Goal: Task Accomplishment & Management: Use online tool/utility

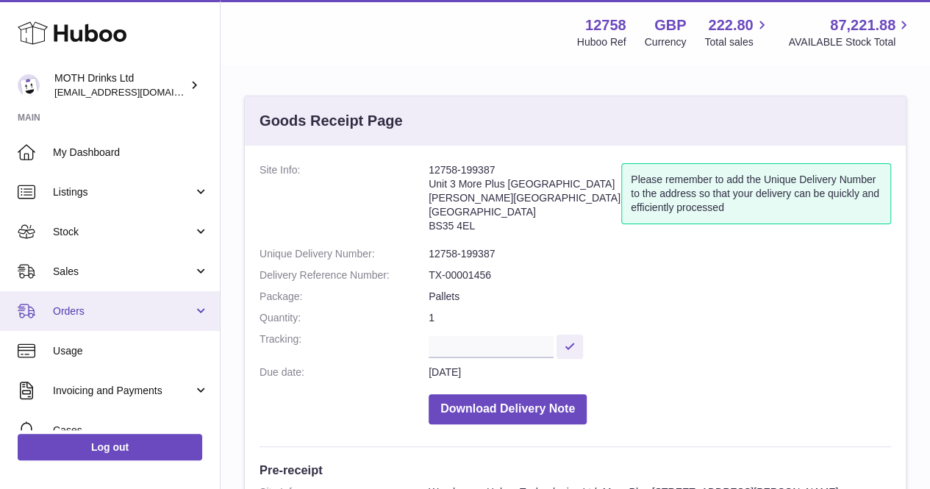
click at [78, 313] on span "Orders" at bounding box center [123, 311] width 140 height 14
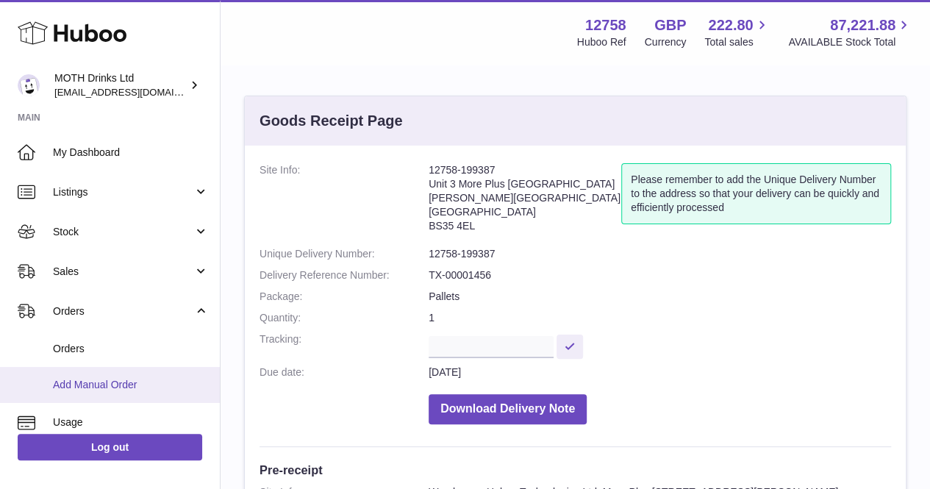
click at [57, 378] on span "Add Manual Order" at bounding box center [131, 385] width 156 height 14
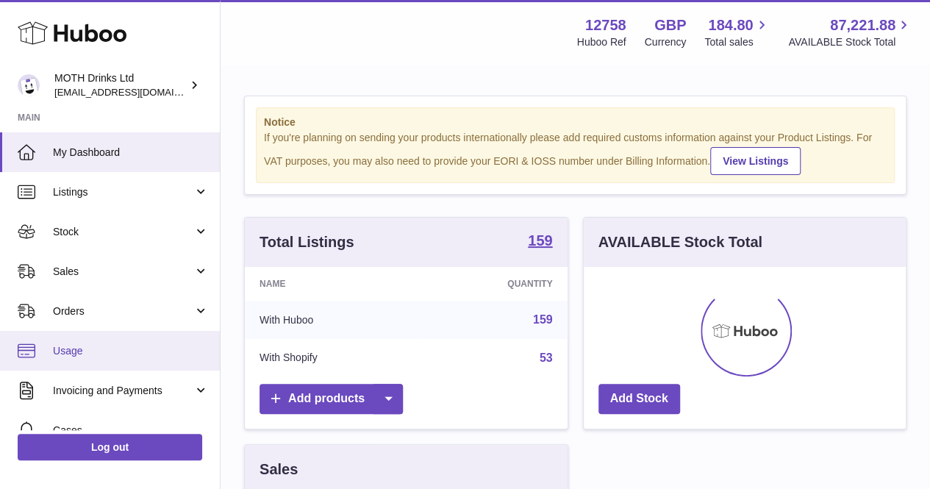
scroll to position [229, 322]
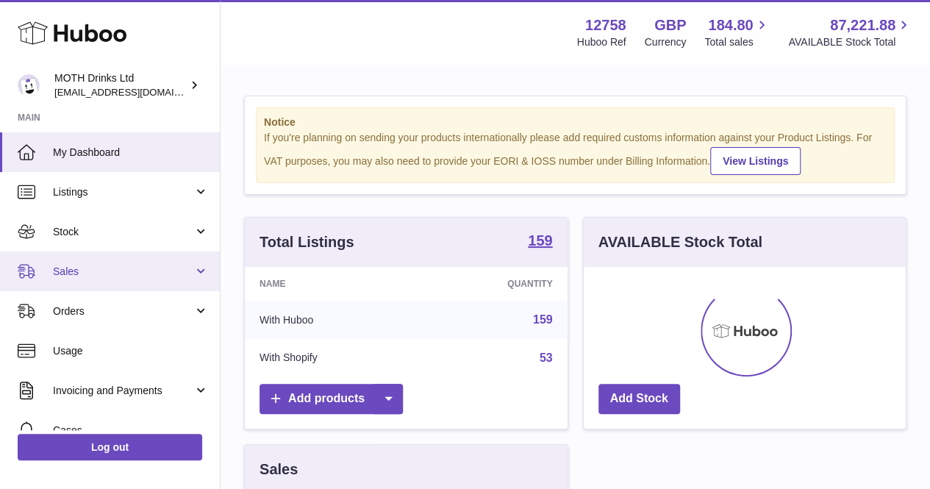
click at [110, 276] on span "Sales" at bounding box center [123, 272] width 140 height 14
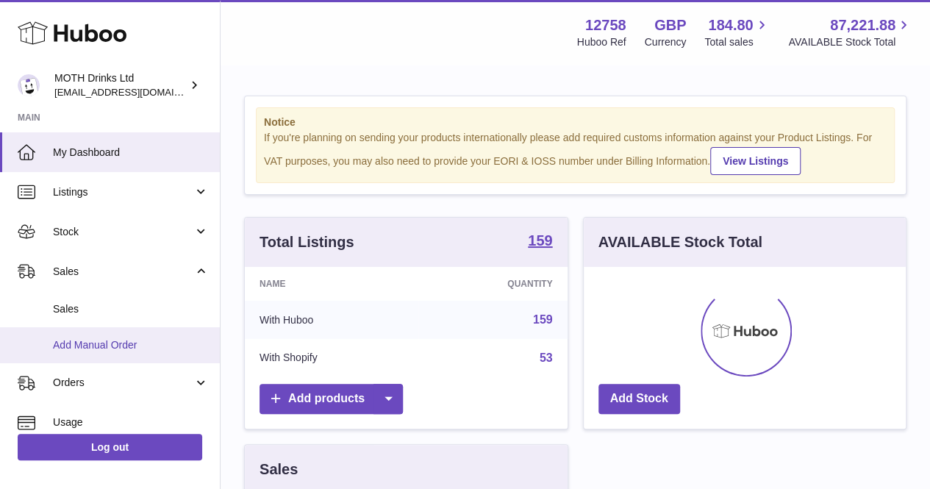
click at [101, 332] on link "Add Manual Order" at bounding box center [110, 345] width 220 height 36
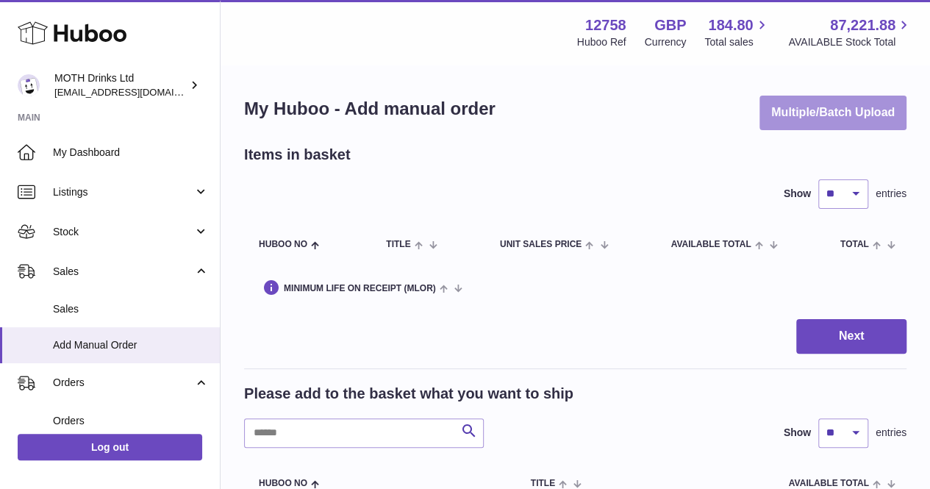
click at [846, 120] on button "Multiple/Batch Upload" at bounding box center [832, 113] width 147 height 35
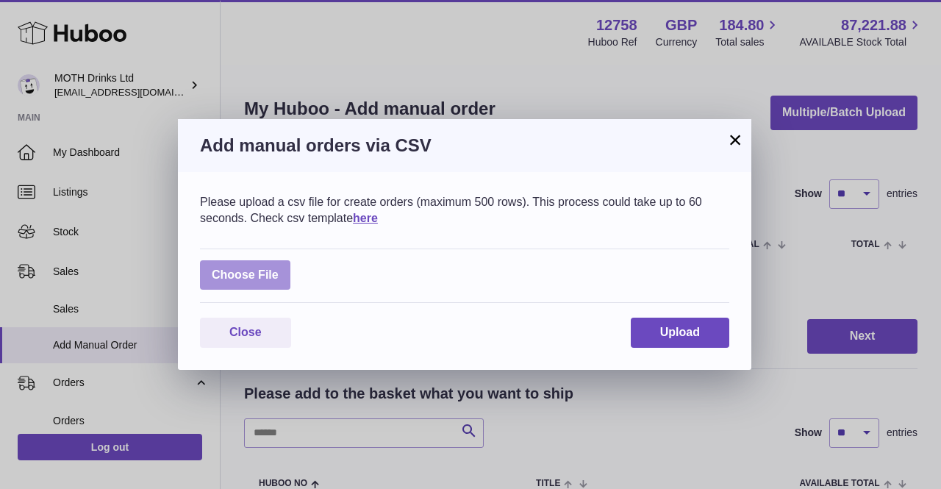
click at [260, 269] on label at bounding box center [245, 275] width 90 height 30
click at [279, 268] on input "file" at bounding box center [279, 268] width 1 height 1
type input "**********"
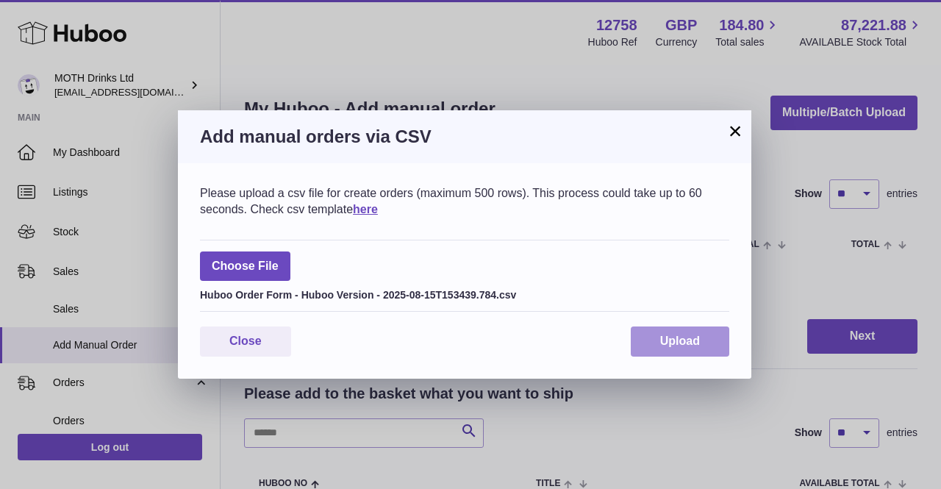
click at [639, 332] on button "Upload" at bounding box center [680, 341] width 99 height 30
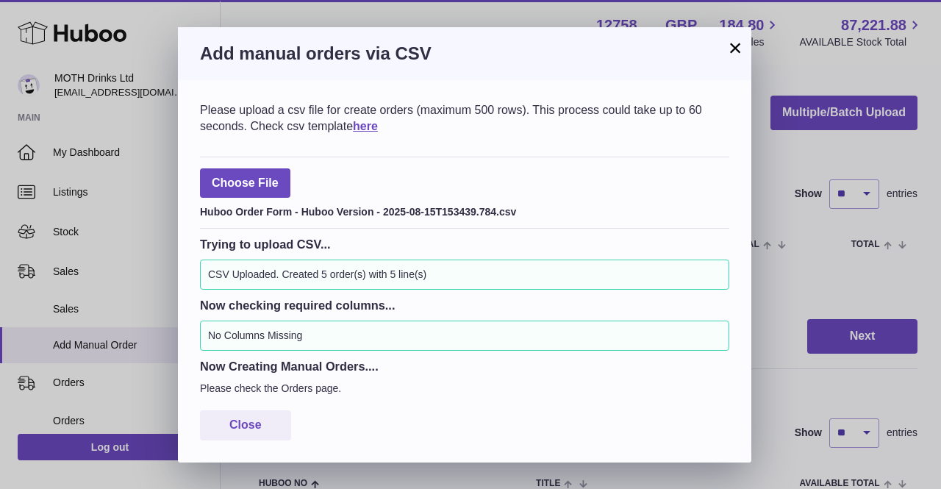
click at [740, 43] on button "×" at bounding box center [735, 48] width 18 height 18
